Goal: Navigation & Orientation: Find specific page/section

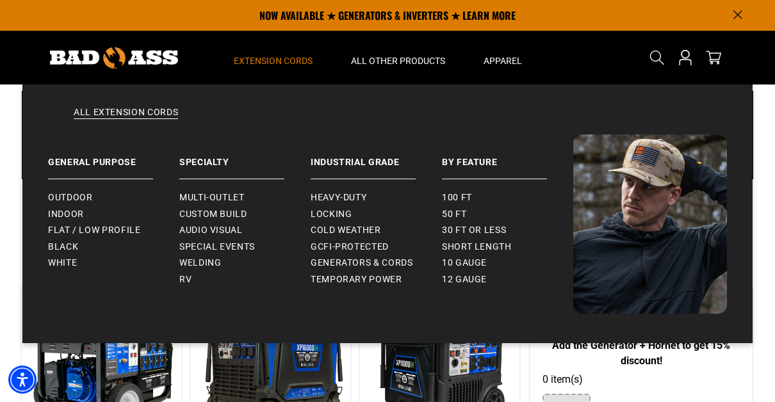
click at [284, 57] on span "Extension Cords" at bounding box center [273, 61] width 79 height 12
click at [276, 56] on span "Extension Cords" at bounding box center [273, 61] width 79 height 12
click at [334, 197] on span "Heavy-Duty" at bounding box center [339, 198] width 56 height 12
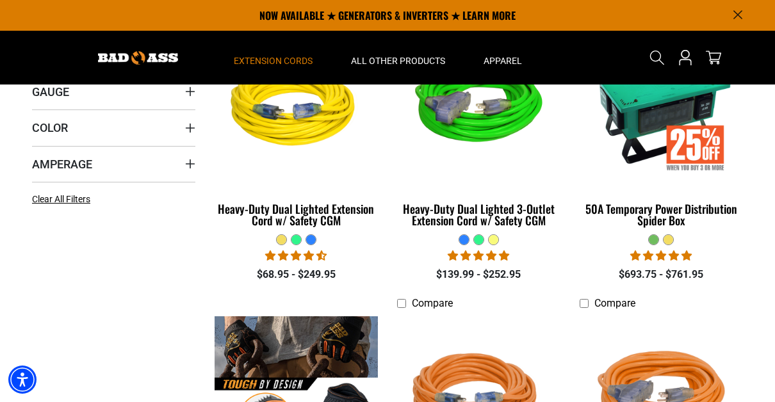
scroll to position [341, 0]
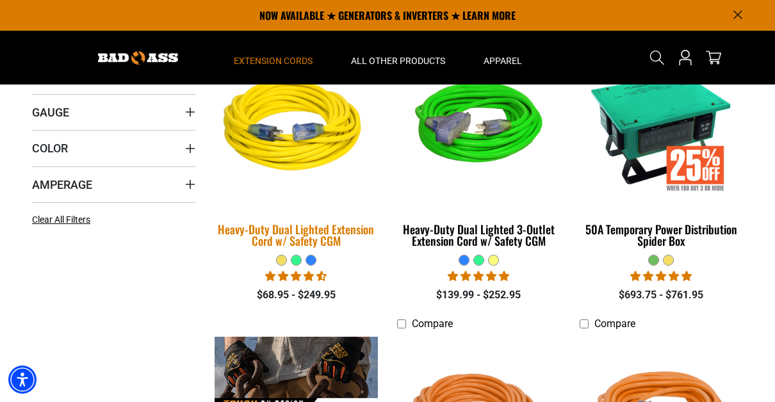
click at [299, 230] on div "Heavy-Duty Dual Lighted Extension Cord w/ Safety CGM" at bounding box center [296, 234] width 163 height 23
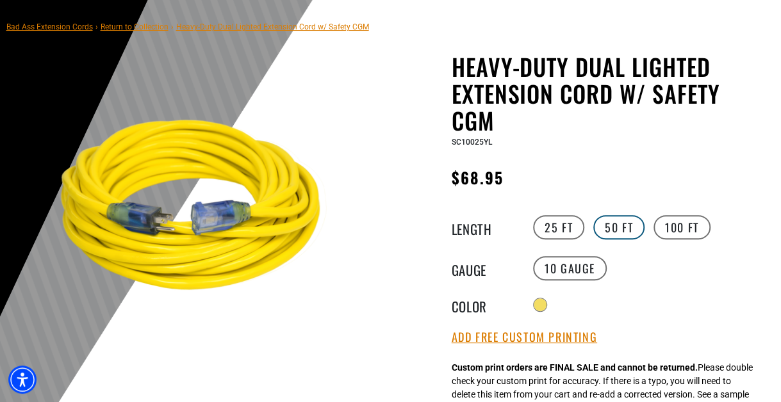
click at [619, 232] on label "50 FT" at bounding box center [618, 227] width 51 height 24
click at [567, 265] on label "10 Gauge" at bounding box center [570, 268] width 74 height 24
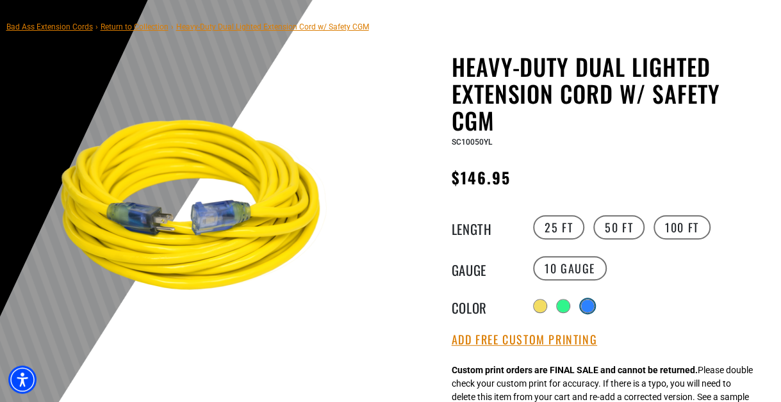
click at [585, 304] on div at bounding box center [587, 306] width 13 height 13
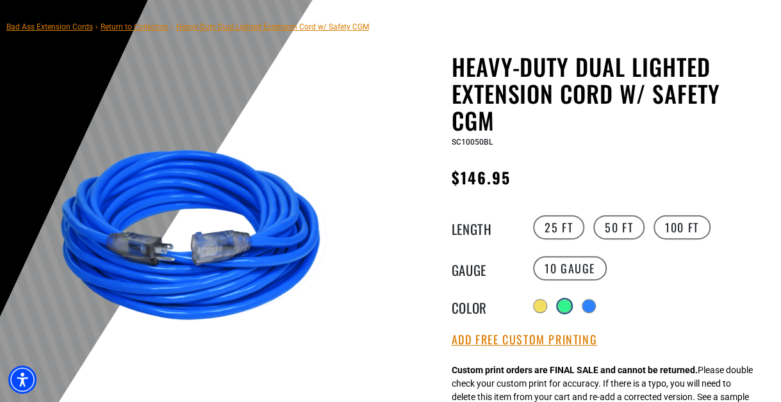
click at [564, 301] on div at bounding box center [564, 306] width 13 height 13
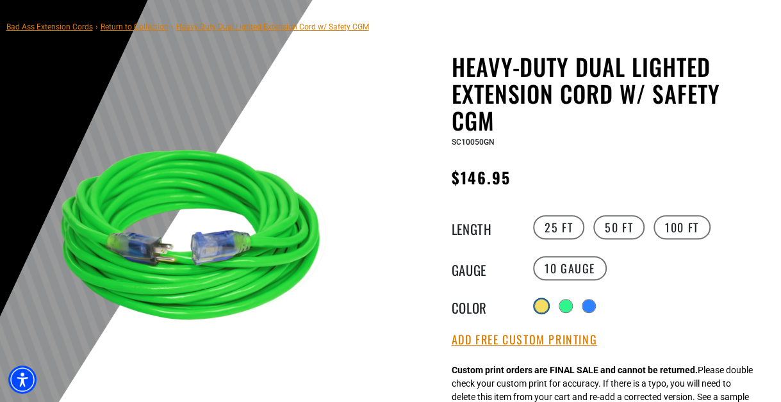
click at [533, 301] on label "Radio button" at bounding box center [541, 306] width 17 height 17
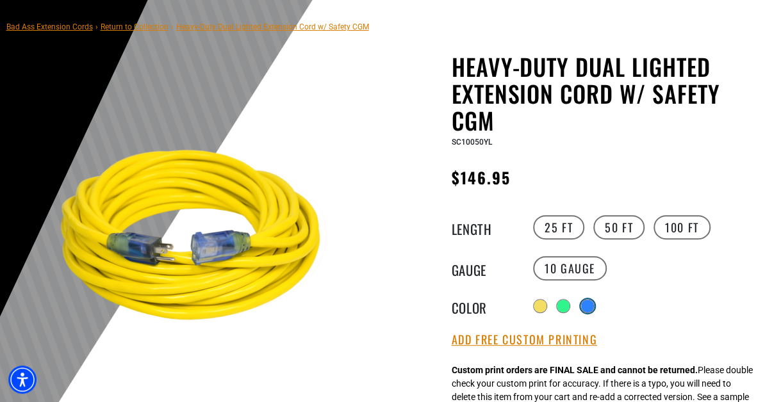
click at [590, 305] on div at bounding box center [587, 306] width 13 height 13
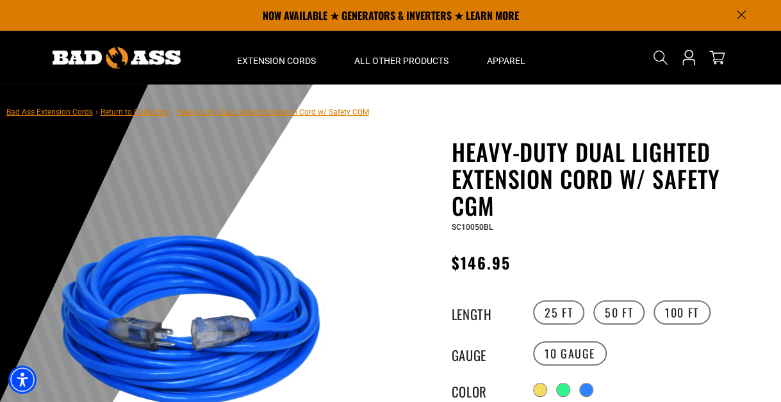
click at [107, 54] on img at bounding box center [117, 57] width 128 height 21
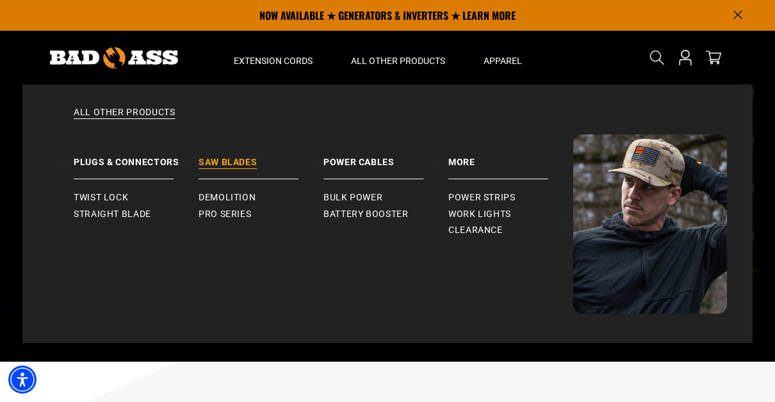
click at [238, 158] on link "Saw Blades" at bounding box center [261, 156] width 125 height 45
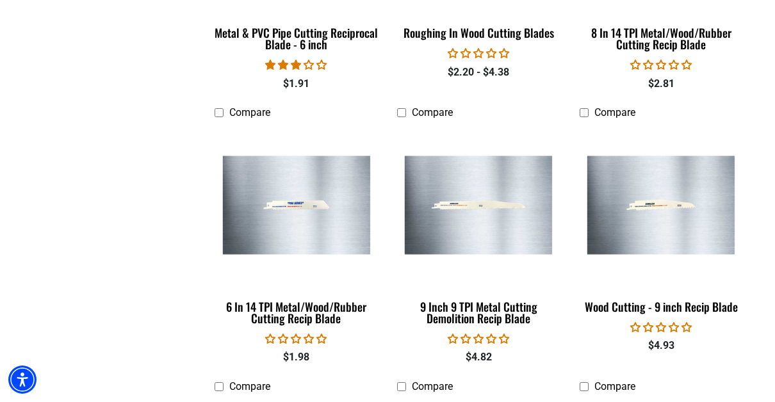
scroll to position [597, 0]
